Goal: Information Seeking & Learning: Learn about a topic

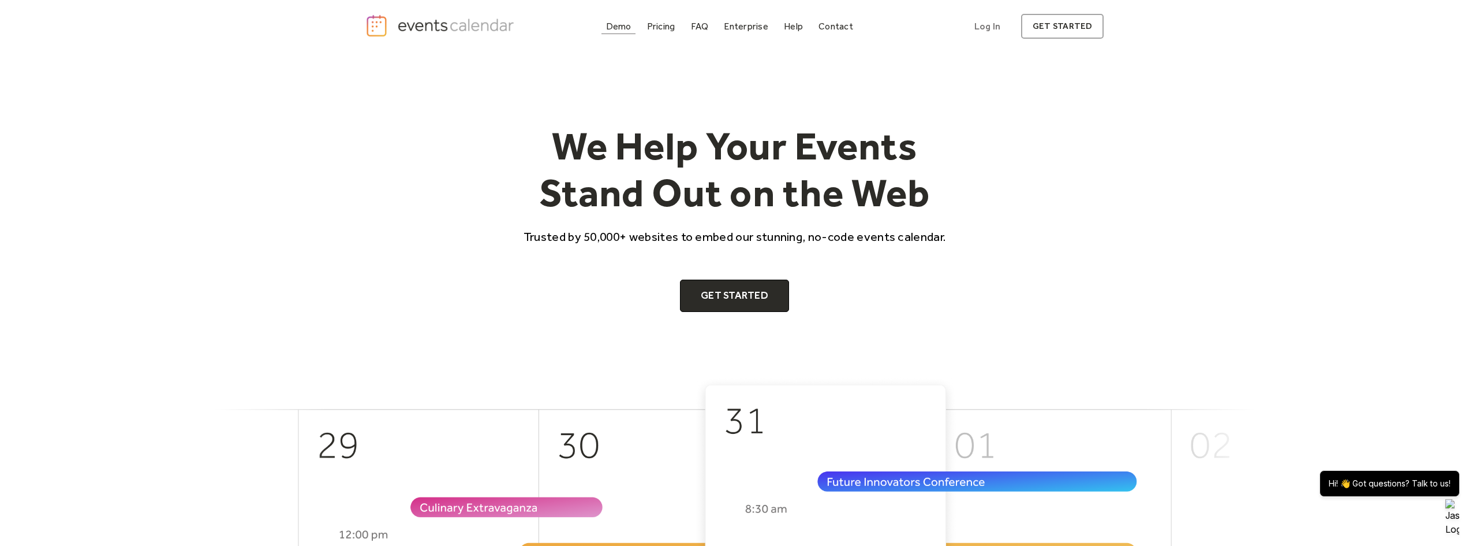
click at [621, 28] on div "Demo" at bounding box center [618, 26] width 25 height 6
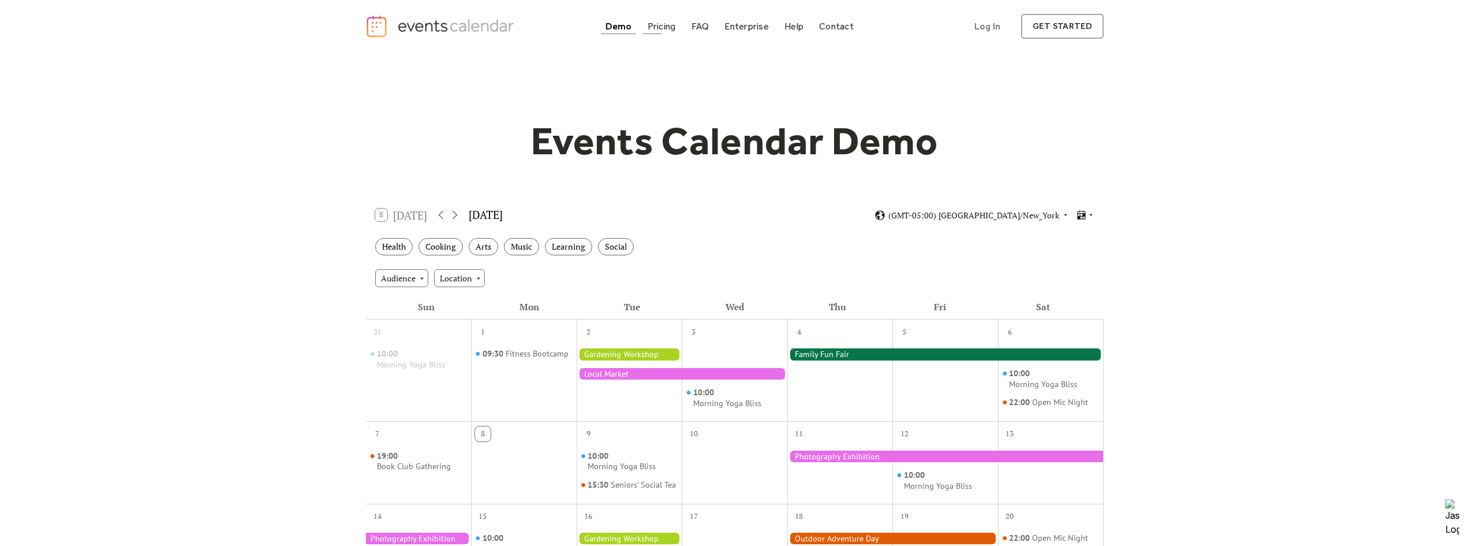
click at [669, 25] on div "Pricing" at bounding box center [662, 26] width 28 height 6
